Goal: Submit feedback/report problem: Leave review/rating

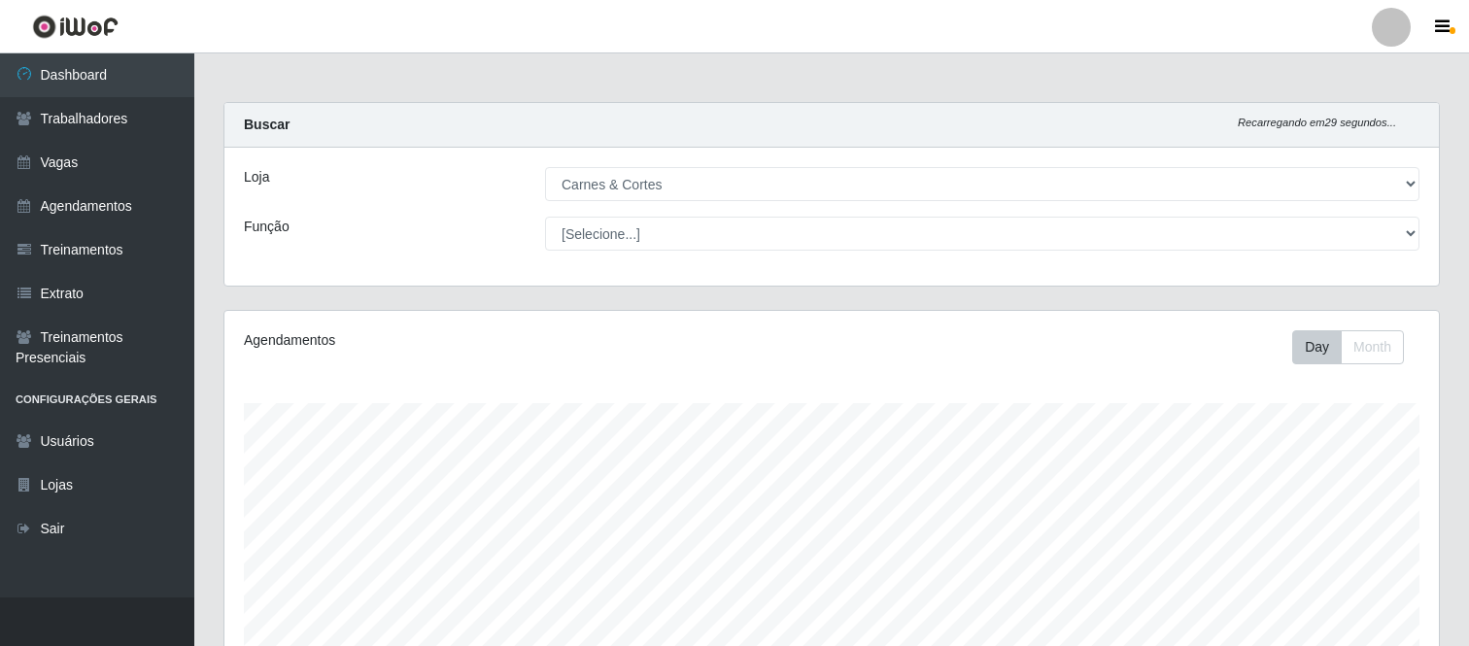
select select "433"
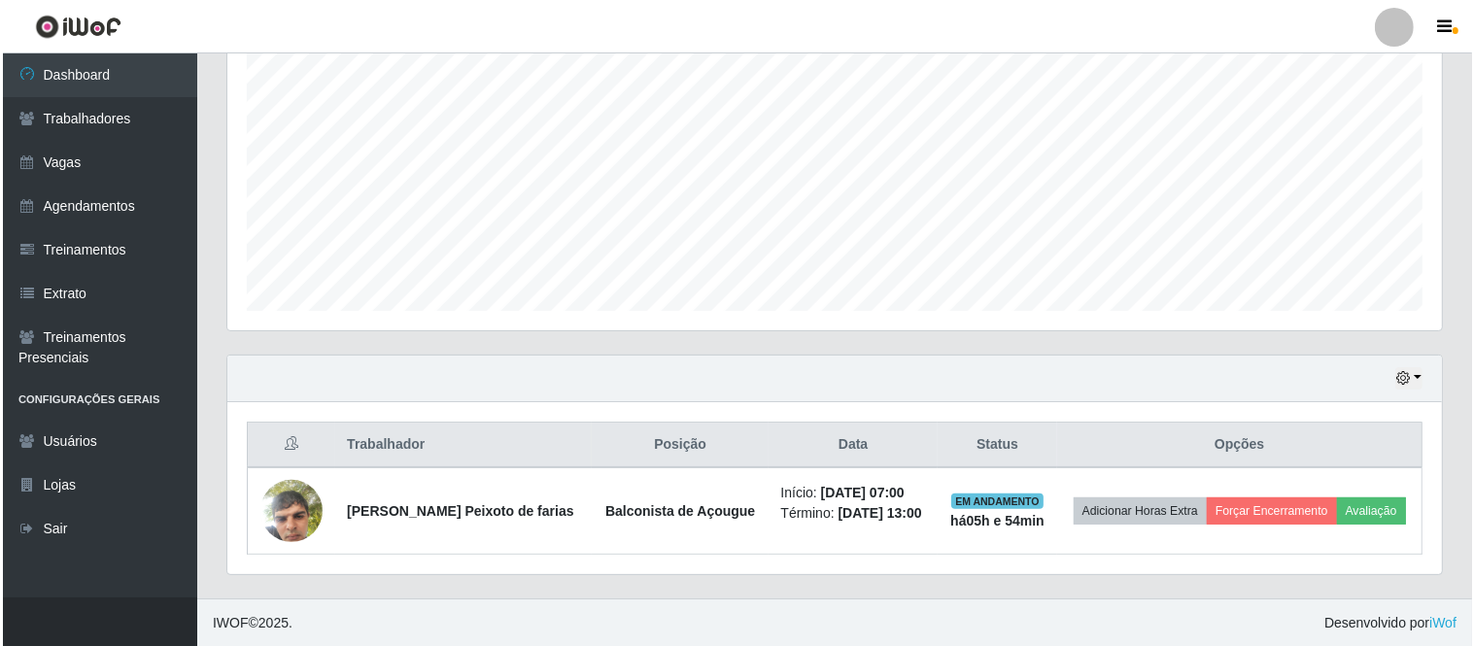
scroll to position [402, 1215]
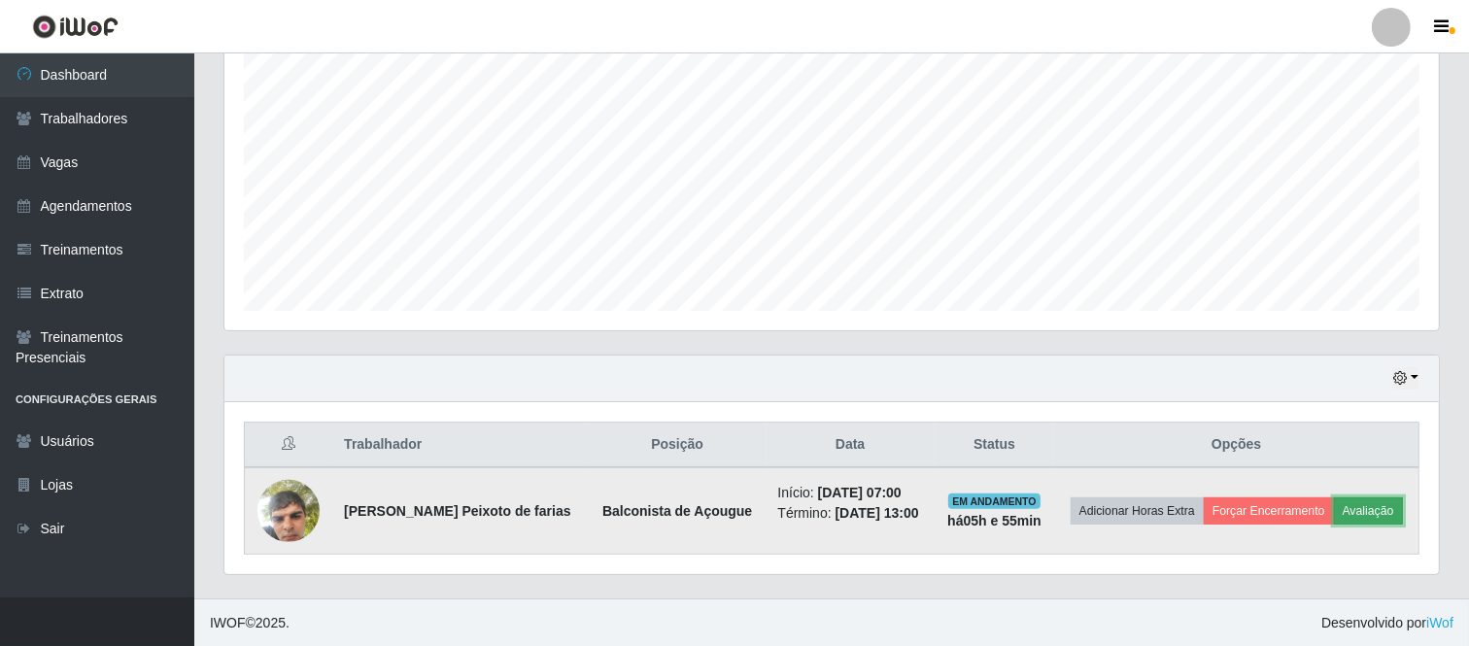
click at [1378, 522] on button "Avaliação" at bounding box center [1368, 511] width 69 height 27
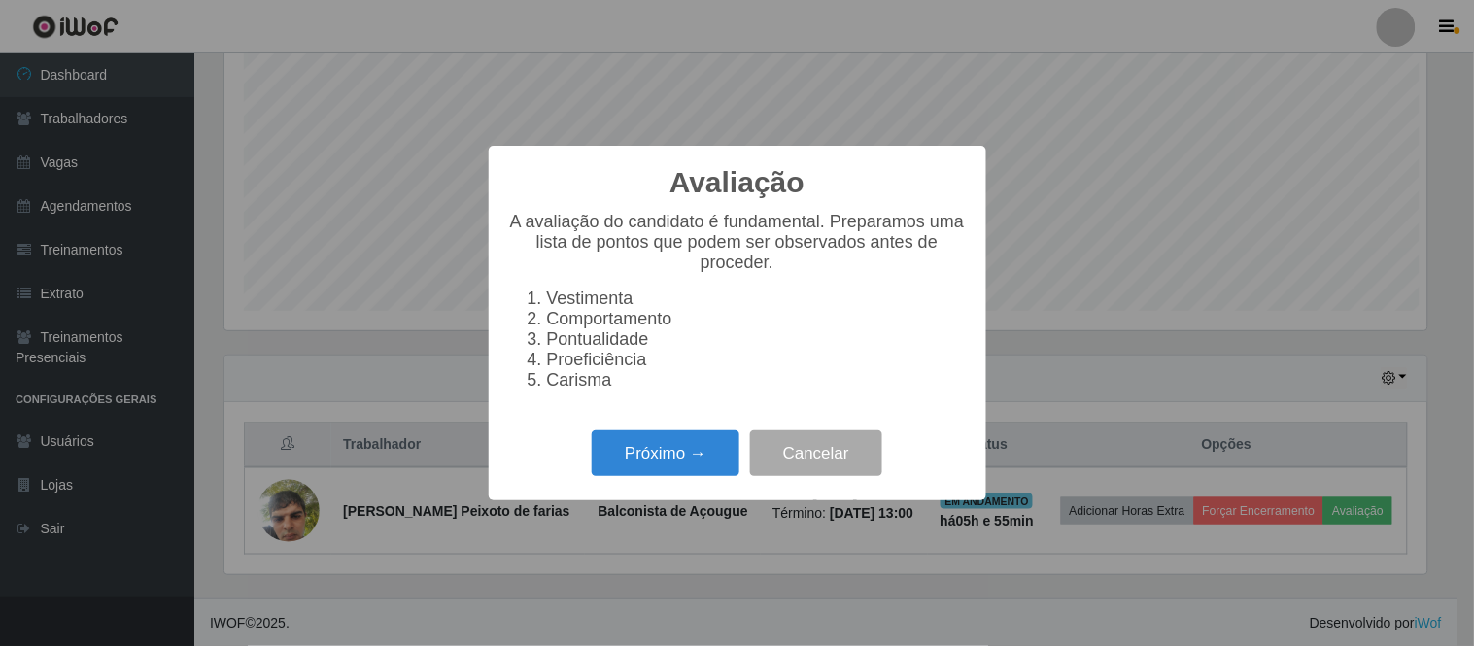
scroll to position [402, 1202]
click at [674, 452] on button "Próximo →" at bounding box center [666, 454] width 148 height 46
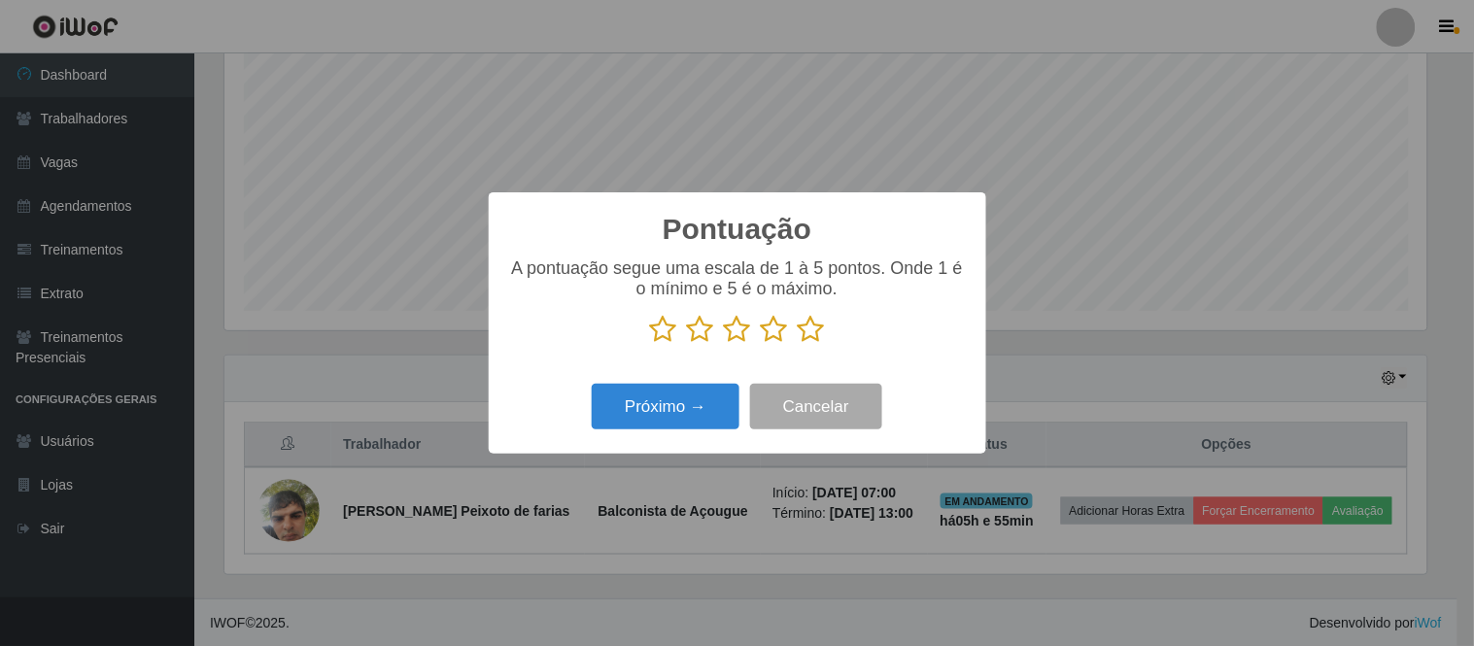
click at [773, 336] on icon at bounding box center [774, 329] width 27 height 29
click at [761, 344] on input "radio" at bounding box center [761, 344] width 0 height 0
click at [714, 396] on button "Próximo →" at bounding box center [666, 407] width 148 height 46
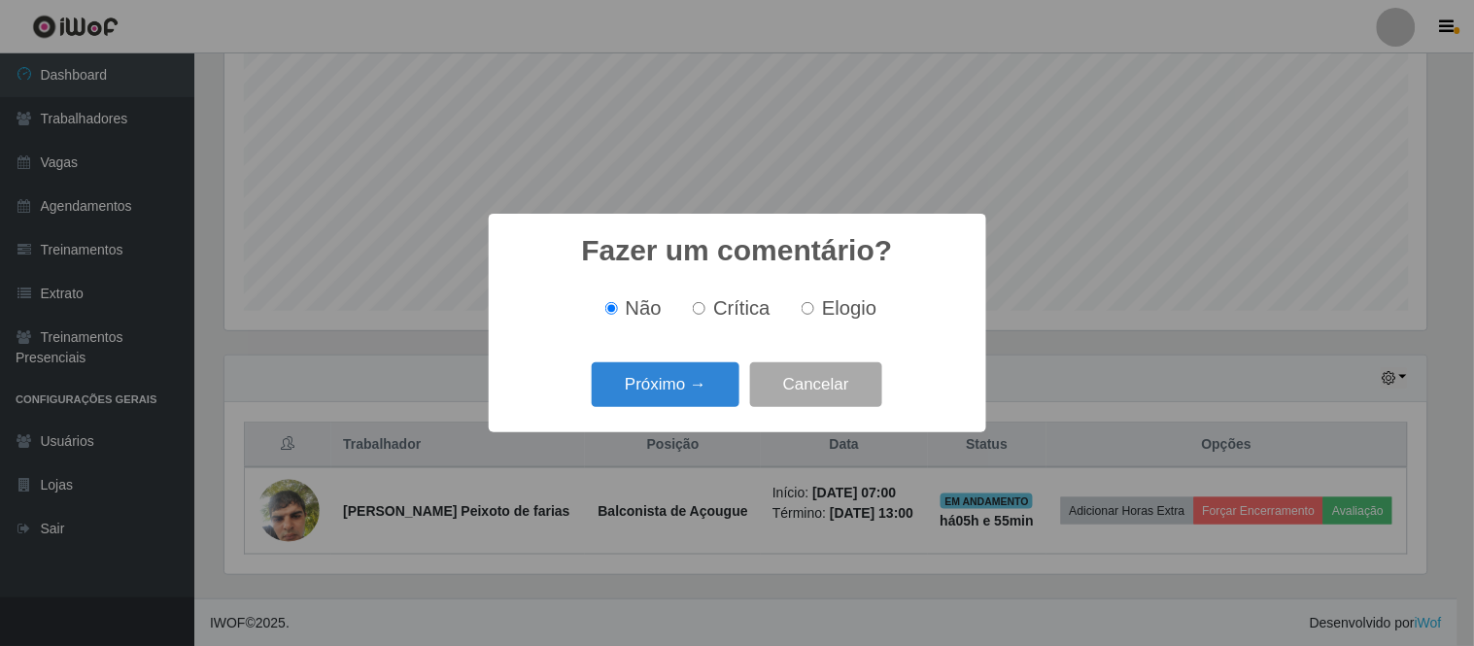
click at [824, 309] on span "Elogio" at bounding box center [849, 307] width 54 height 21
click at [814, 309] on input "Elogio" at bounding box center [808, 308] width 13 height 13
radio input "true"
click at [729, 374] on button "Próximo →" at bounding box center [666, 386] width 148 height 46
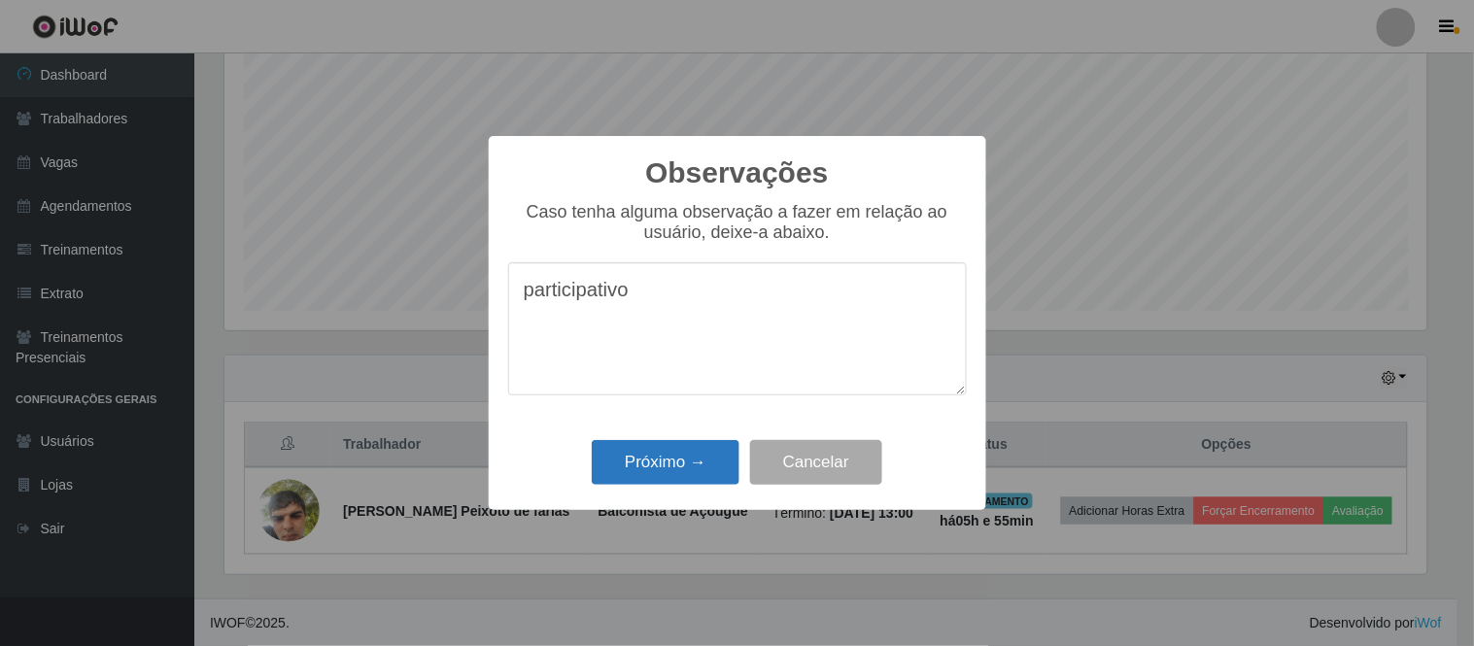
type textarea "participativo"
click at [651, 460] on button "Próximo →" at bounding box center [666, 463] width 148 height 46
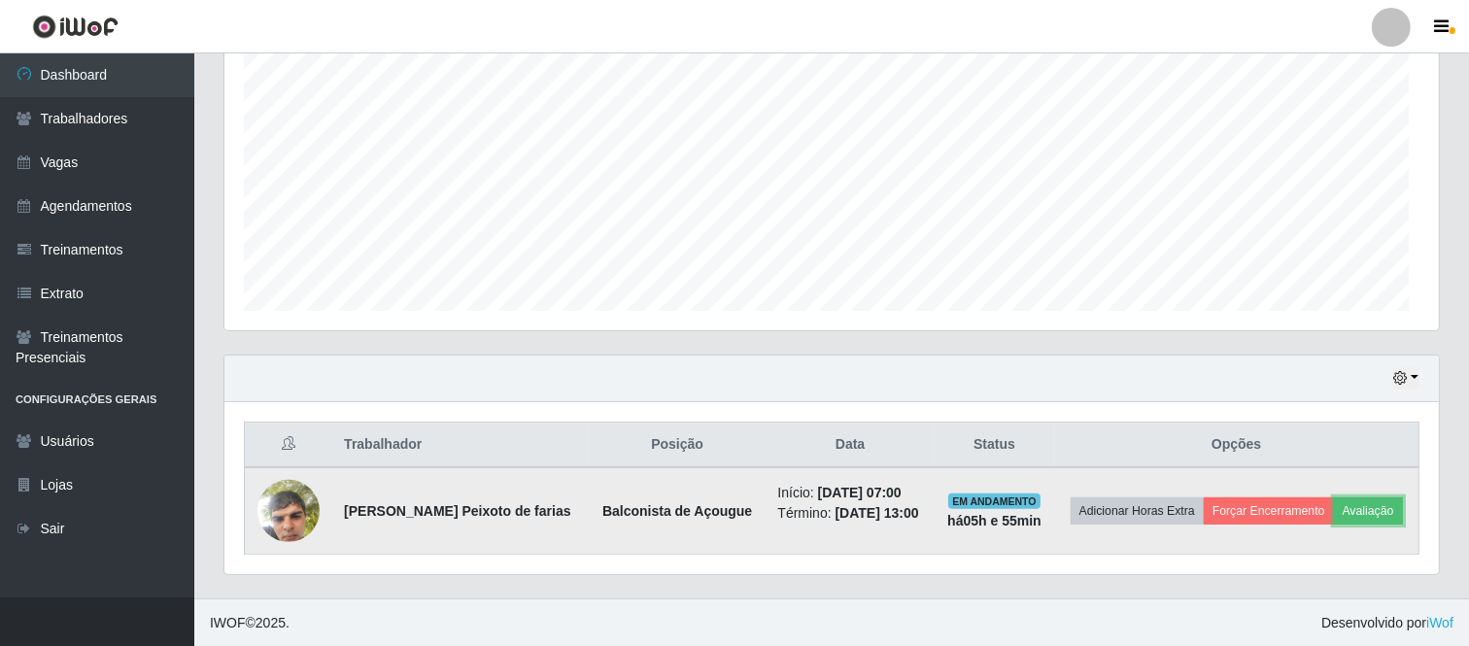
scroll to position [402, 1215]
drag, startPoint x: 561, startPoint y: 512, endPoint x: 923, endPoint y: 507, distance: 362.5
click at [923, 507] on tr "Davi Jackson Peixoto de farias Balconista de Açougue Início: 10/10/2025, 07:00 …" at bounding box center [832, 510] width 1175 height 87
copy tr "Balconista de Açougue Início: 10/10/2025, 07:00 Término: 10/10/2025, 13:00"
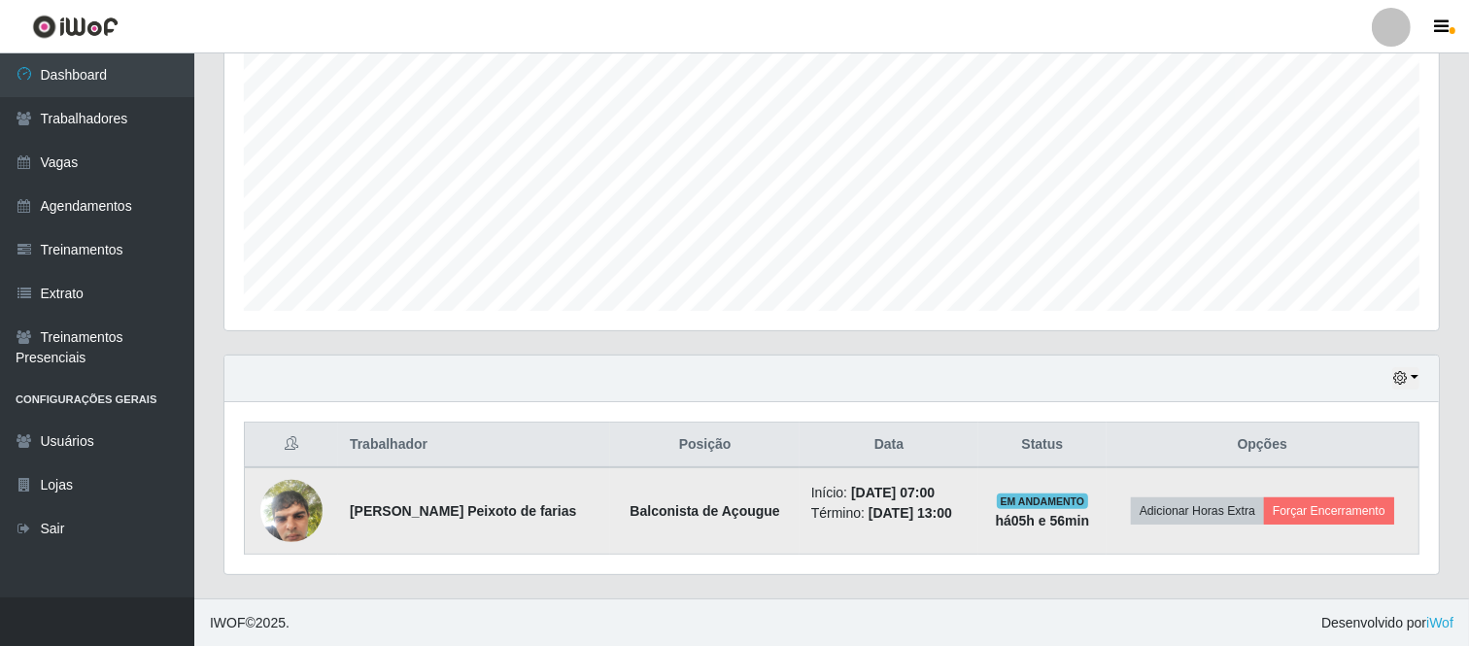
drag, startPoint x: 348, startPoint y: 507, endPoint x: 957, endPoint y: 509, distance: 609.4
click at [957, 509] on tr "Davi Jackson Peixoto de farias Balconista de Açougue Início: 10/10/2025, 07:00 …" at bounding box center [832, 510] width 1175 height 87
copy tr "Davi Jackson Peixoto de farias Balconista de Açougue Início: 10/10/2025, 07:00 …"
click at [1353, 496] on td "Adicionar Horas Extra Forçar Encerramento" at bounding box center [1263, 510] width 313 height 87
click at [1326, 502] on button "Forçar Encerramento" at bounding box center [1329, 511] width 130 height 27
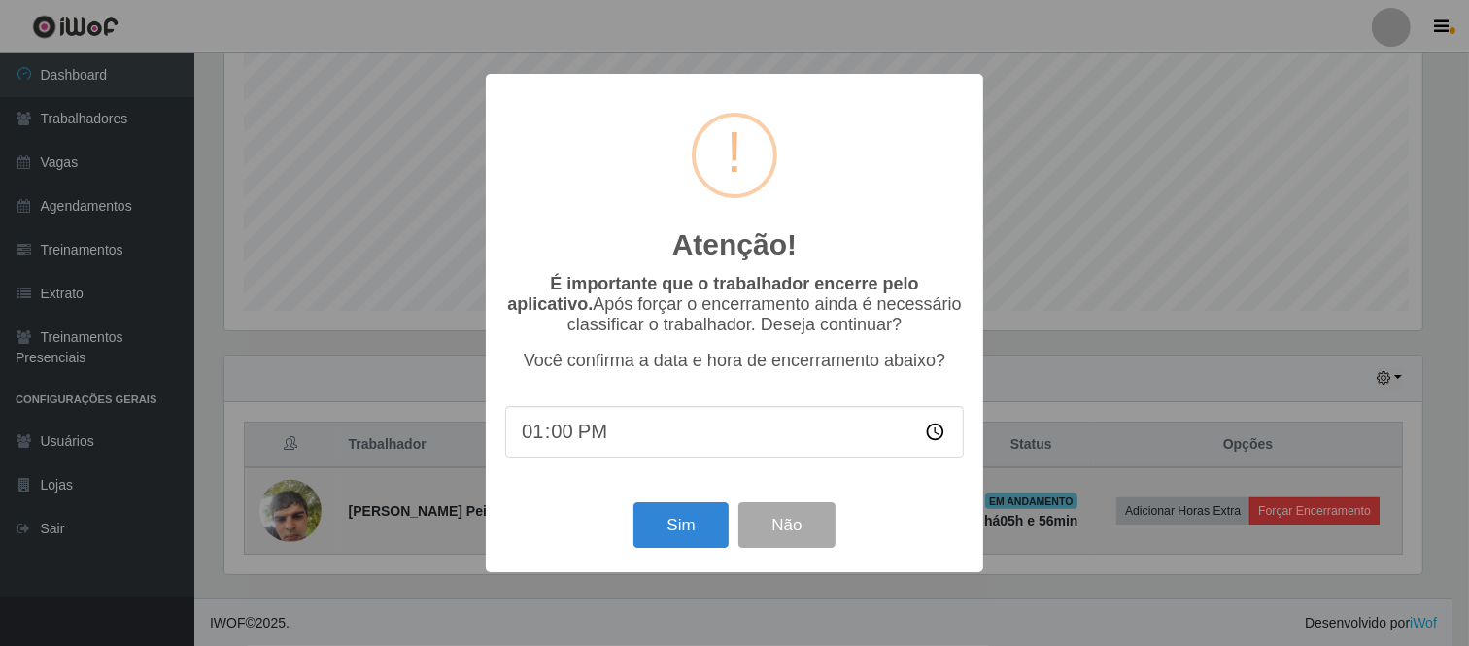
scroll to position [402, 1202]
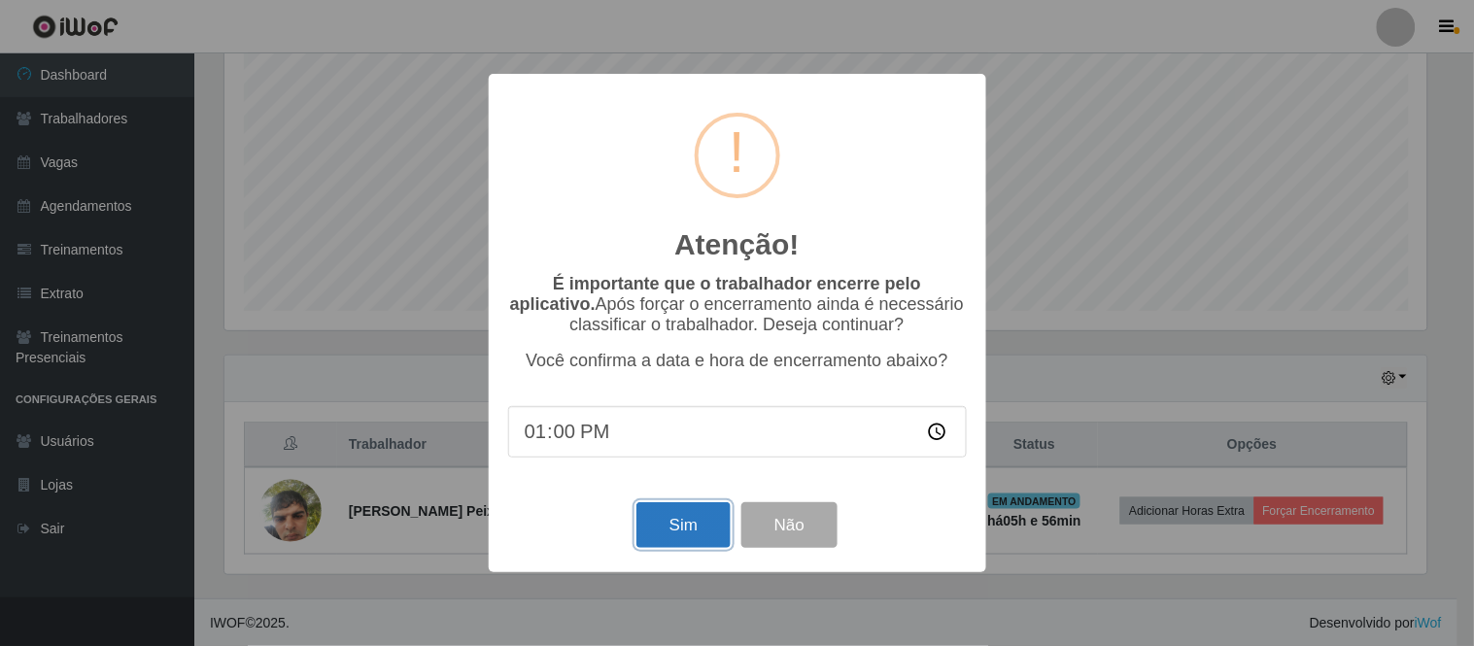
click at [684, 515] on button "Sim" at bounding box center [684, 525] width 94 height 46
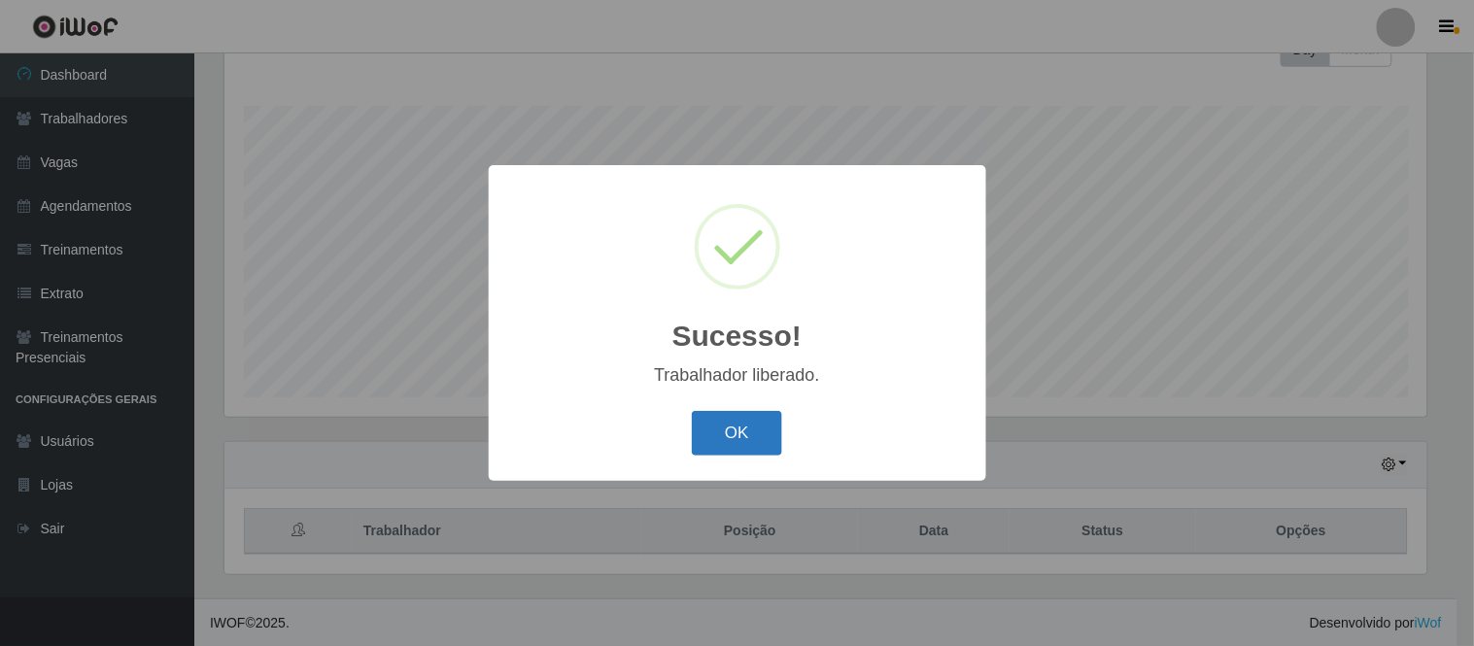
click at [753, 434] on button "OK" at bounding box center [737, 434] width 90 height 46
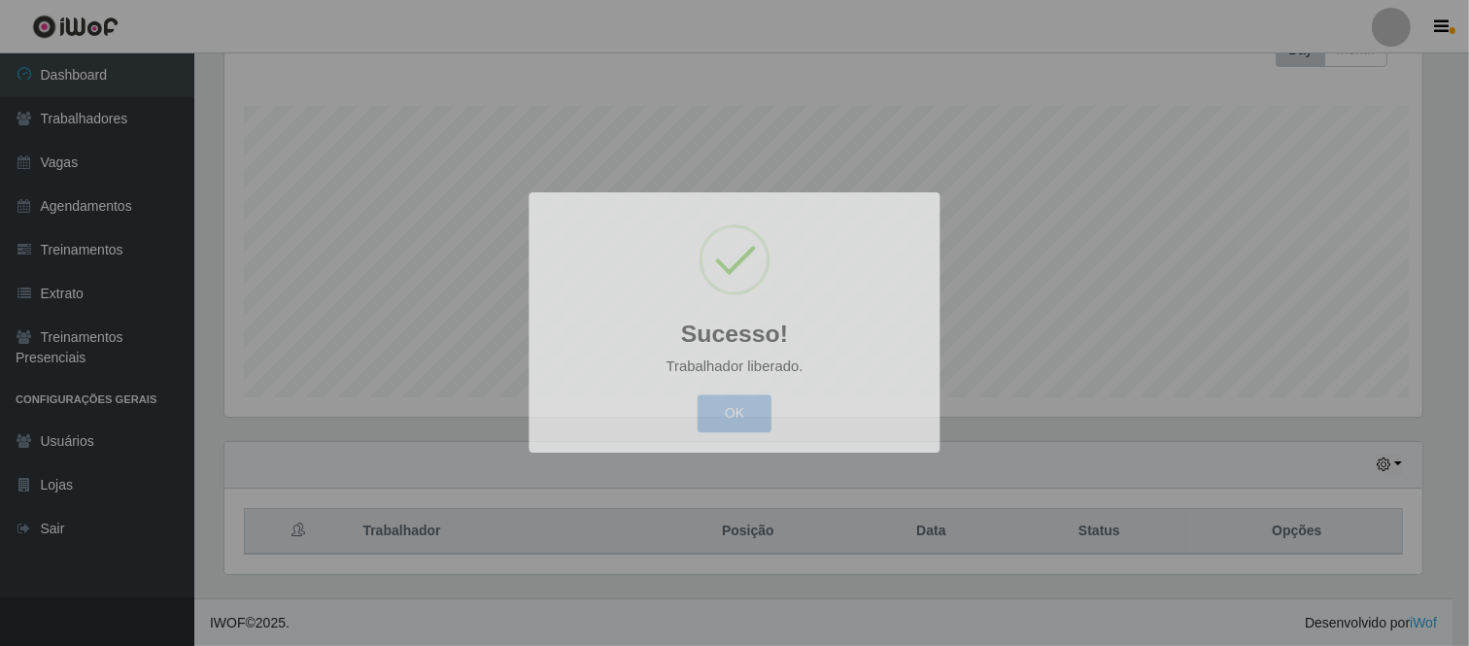
scroll to position [402, 1215]
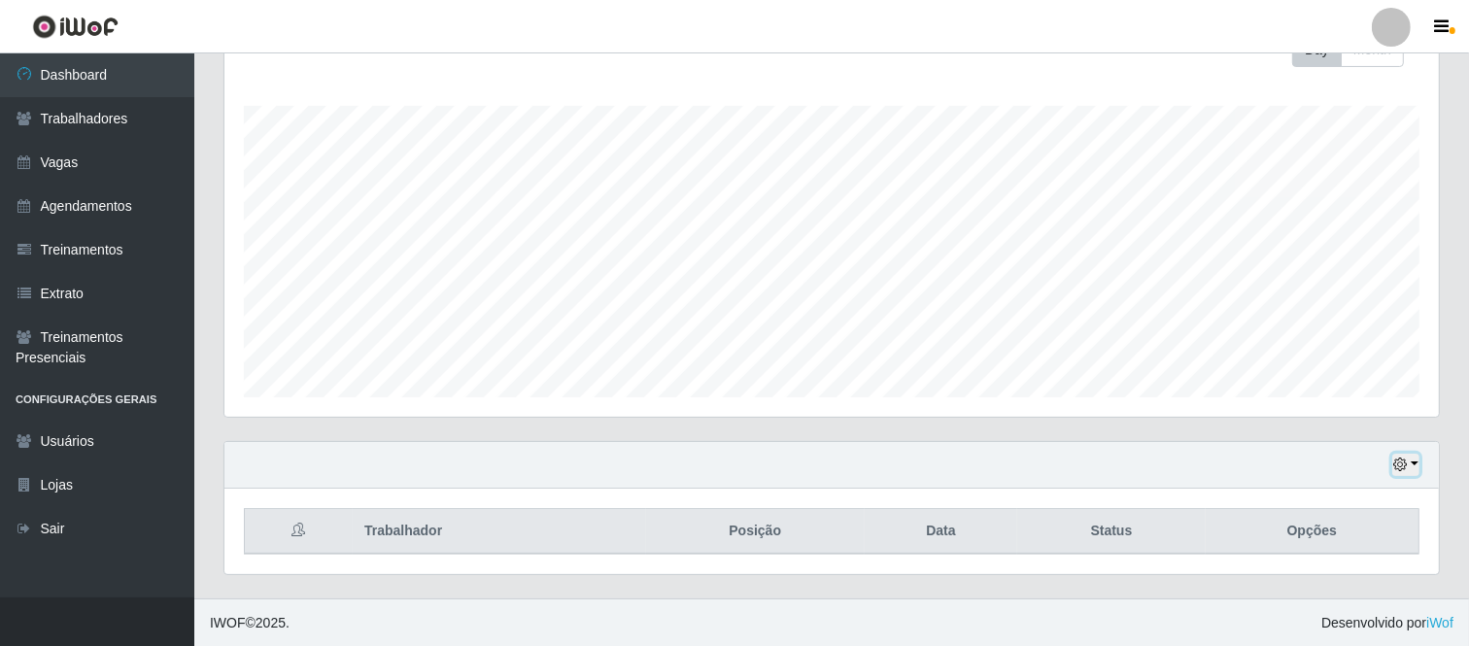
click at [1406, 463] on icon "button" at bounding box center [1401, 465] width 14 height 14
click at [1306, 392] on button "1 Semana" at bounding box center [1341, 391] width 154 height 41
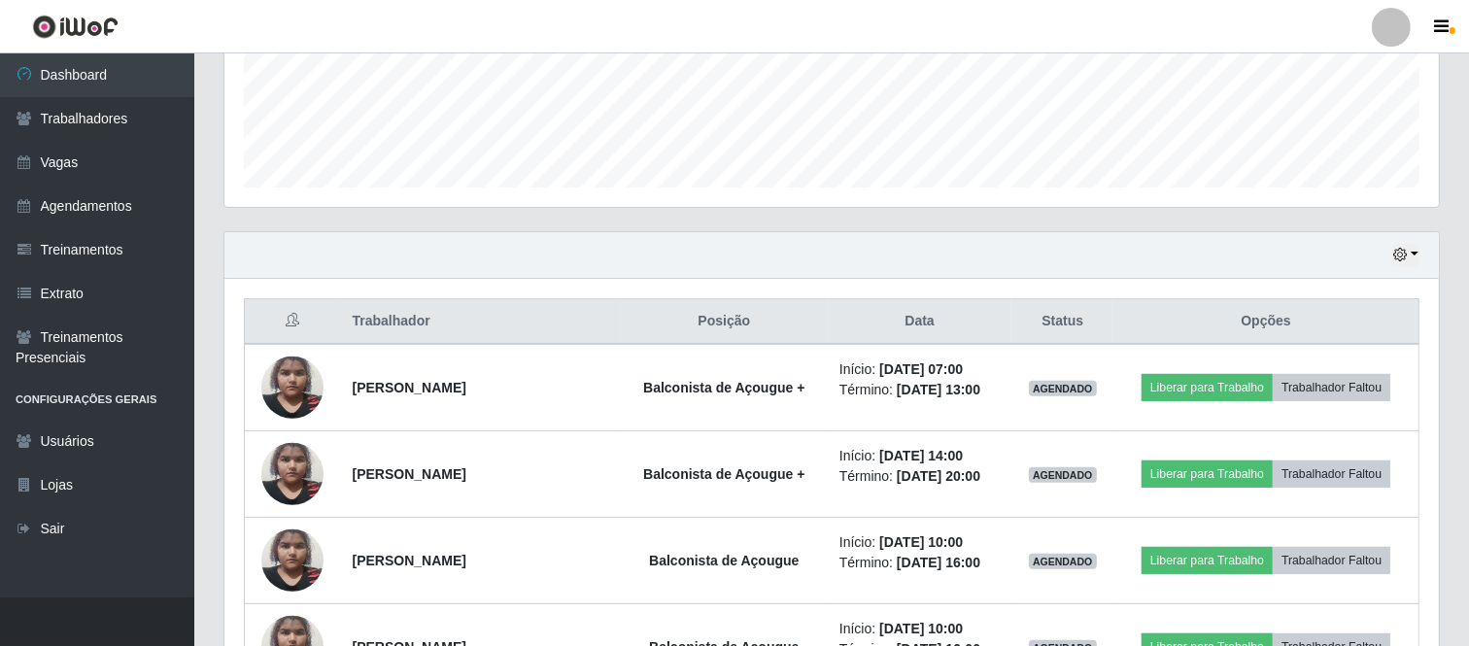
scroll to position [513, 0]
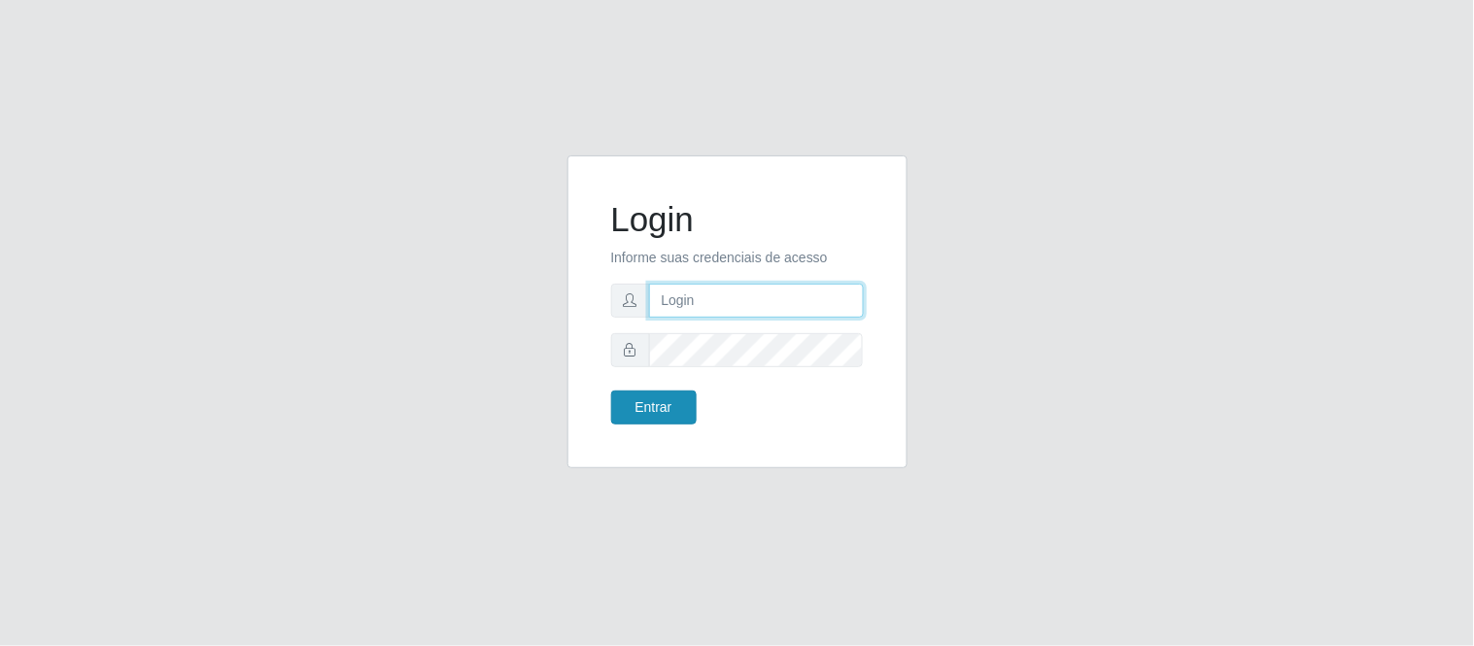
type input "deyvid@carnesecortes"
click at [675, 403] on button "Entrar" at bounding box center [654, 408] width 86 height 34
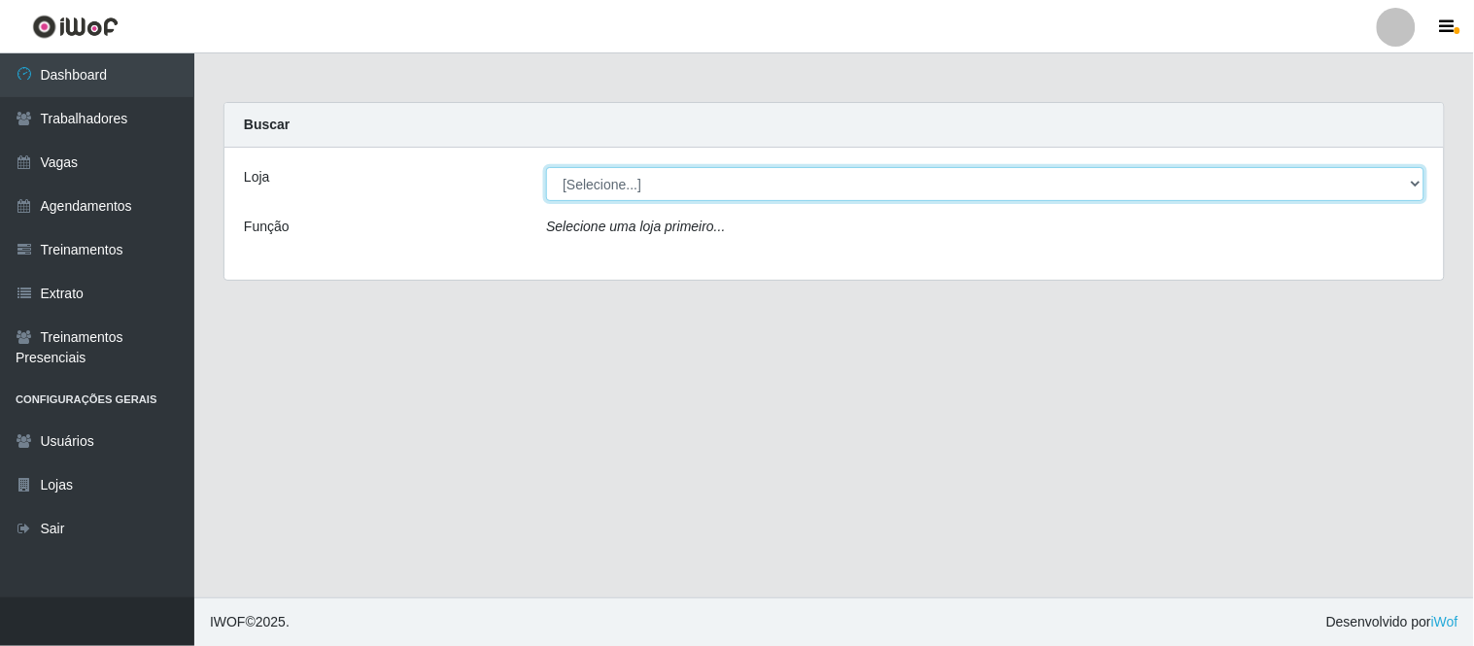
click at [693, 179] on select "[Selecione...] Carnes & Cortes" at bounding box center [985, 184] width 879 height 34
select select "433"
click at [546, 167] on select "[Selecione...] Carnes & Cortes" at bounding box center [985, 184] width 879 height 34
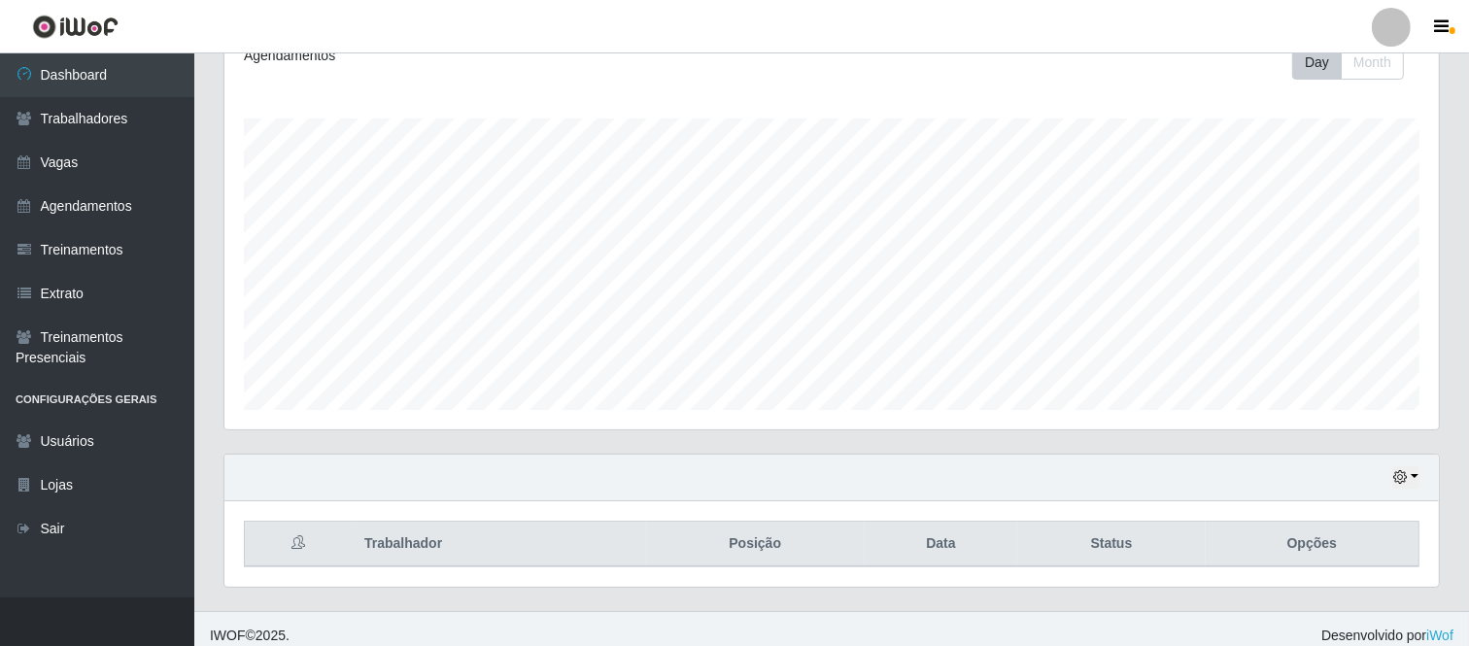
scroll to position [297, 0]
